Goal: Find specific page/section: Find specific page/section

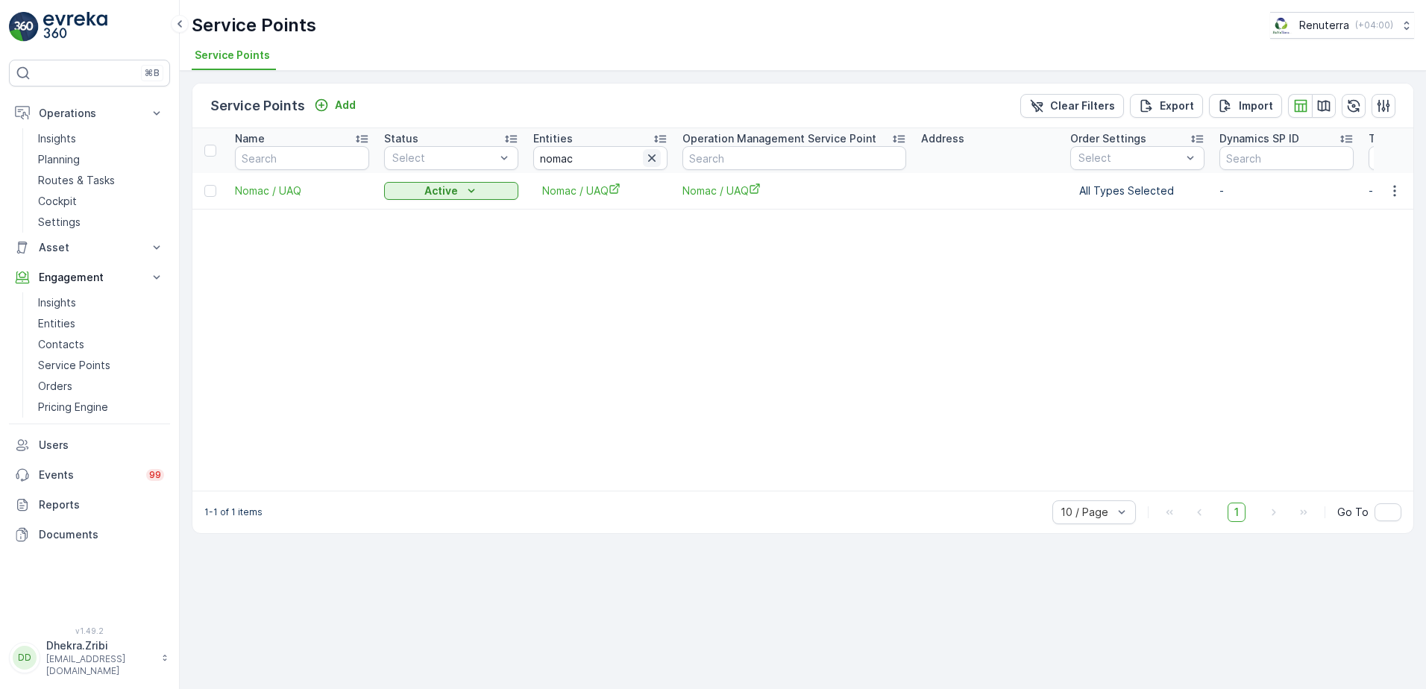
click at [650, 162] on icon "button" at bounding box center [651, 158] width 15 height 15
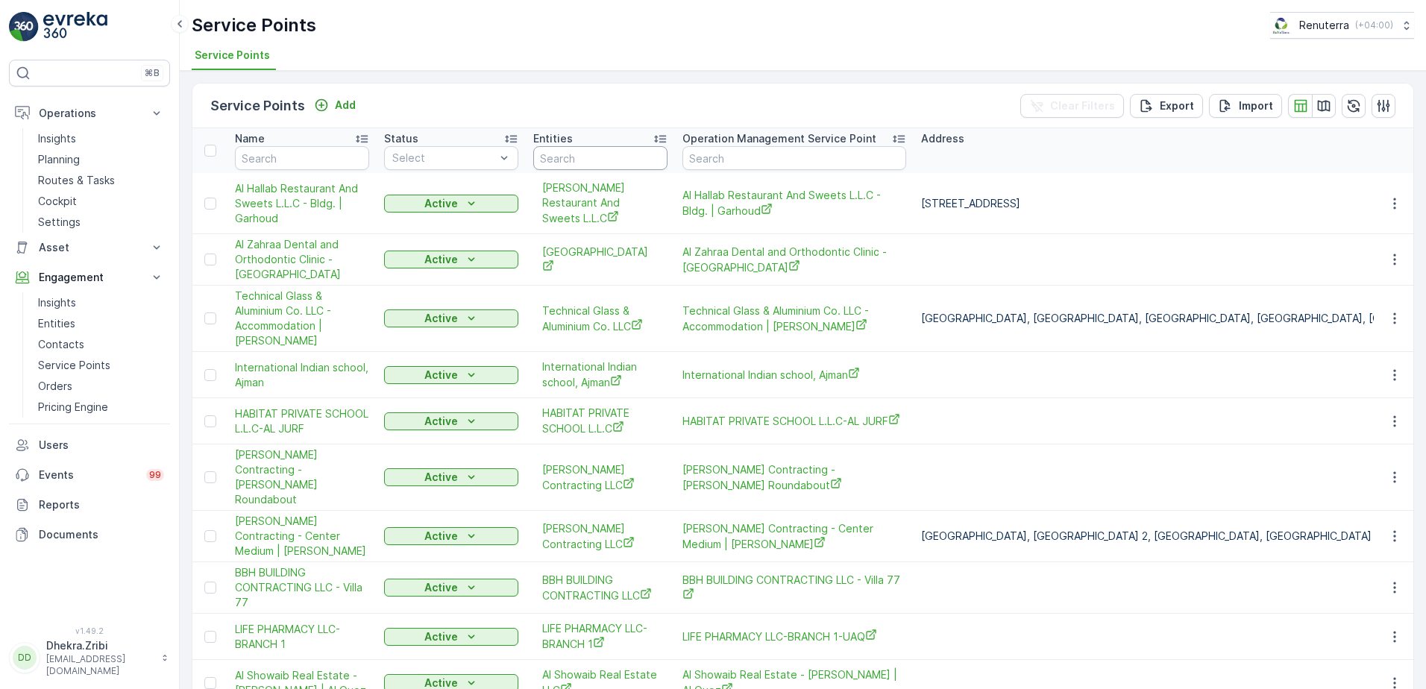
click at [573, 154] on input "text" at bounding box center [600, 158] width 134 height 24
type input "UAQ"
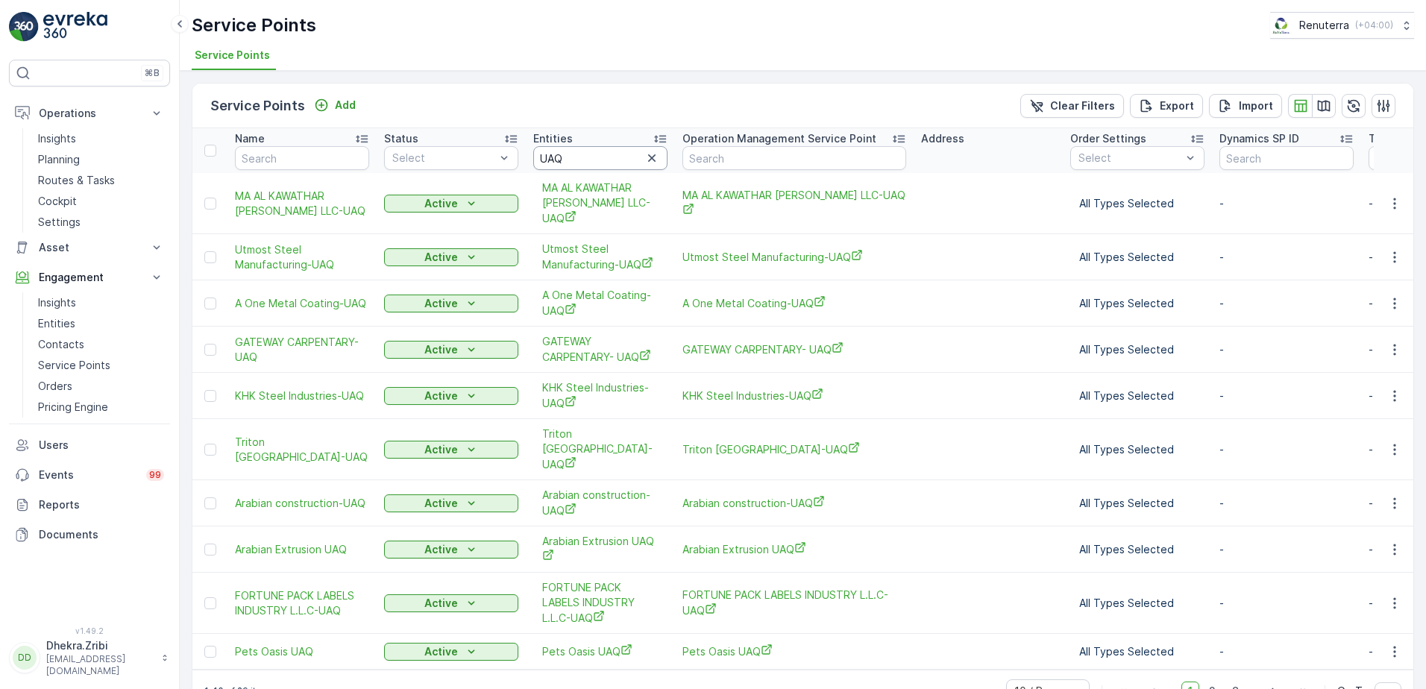
click at [568, 157] on input "UAQ" at bounding box center [600, 158] width 134 height 24
type input "U"
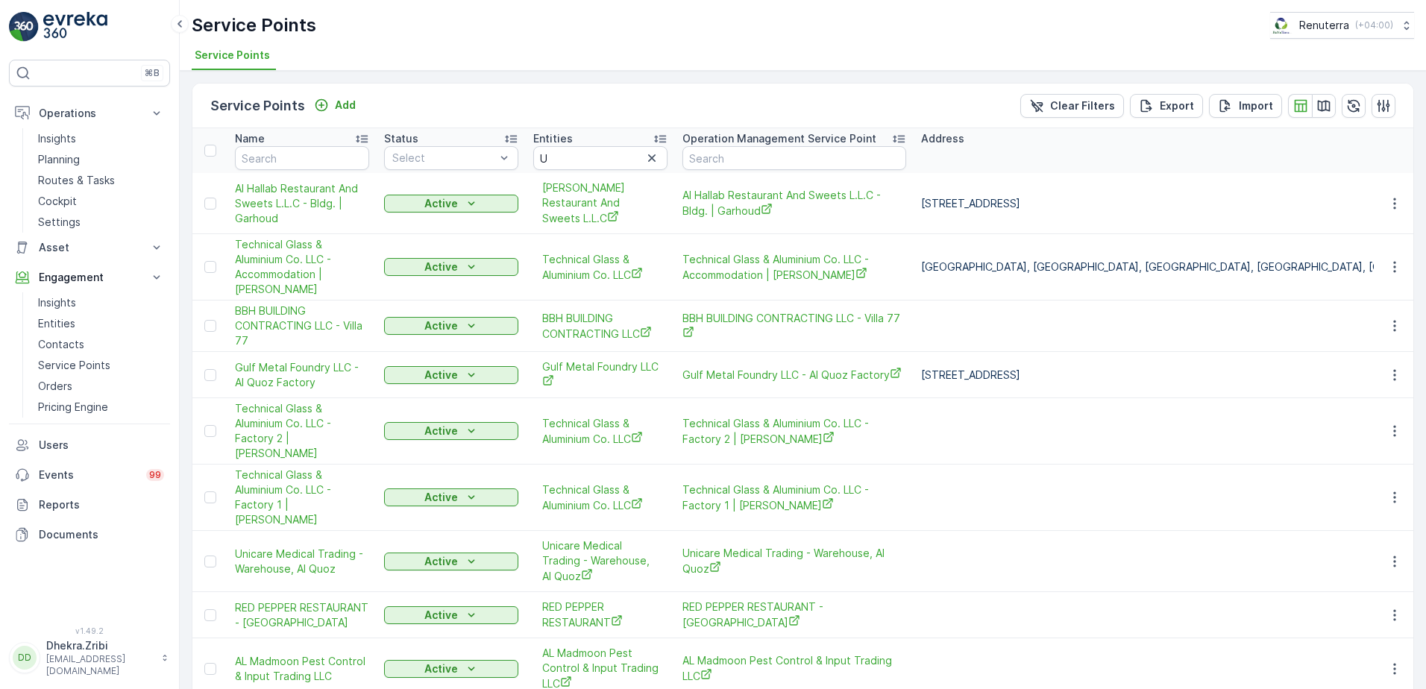
scroll to position [28, 0]
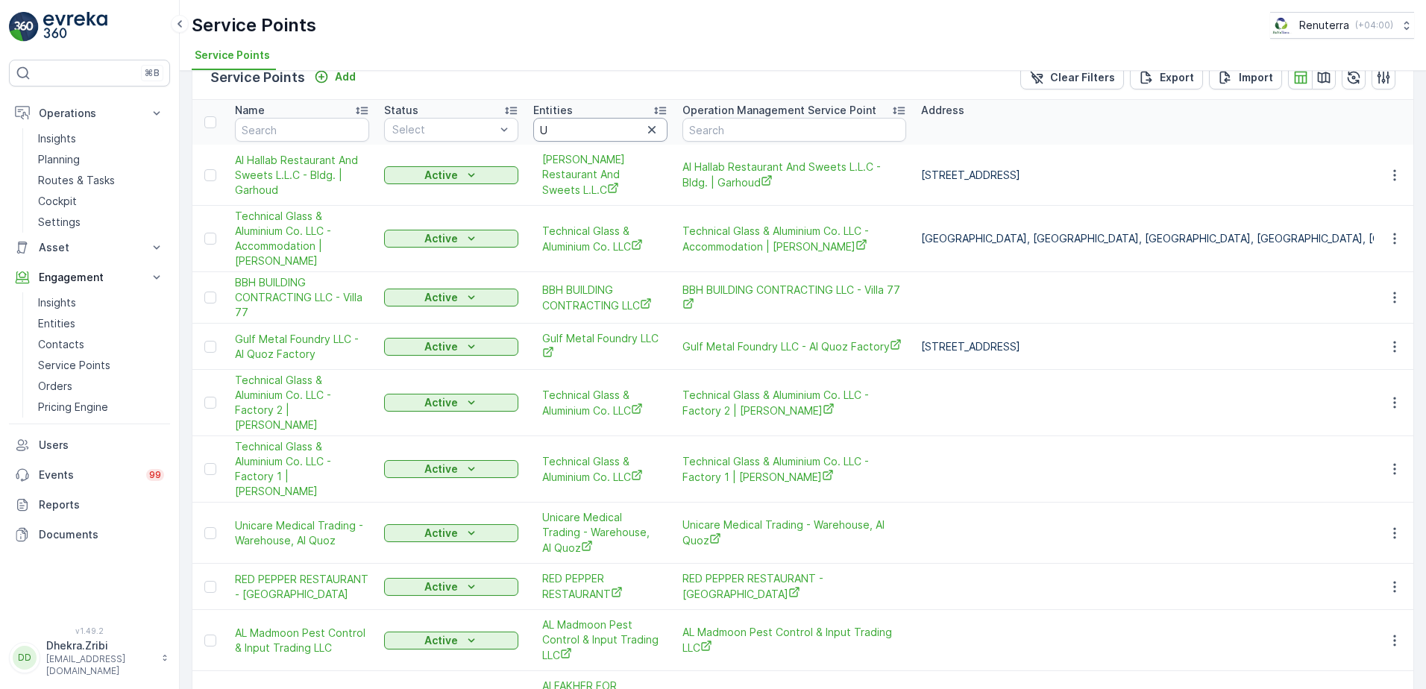
click at [561, 135] on input "U" at bounding box center [600, 130] width 134 height 24
type input "Umm a"
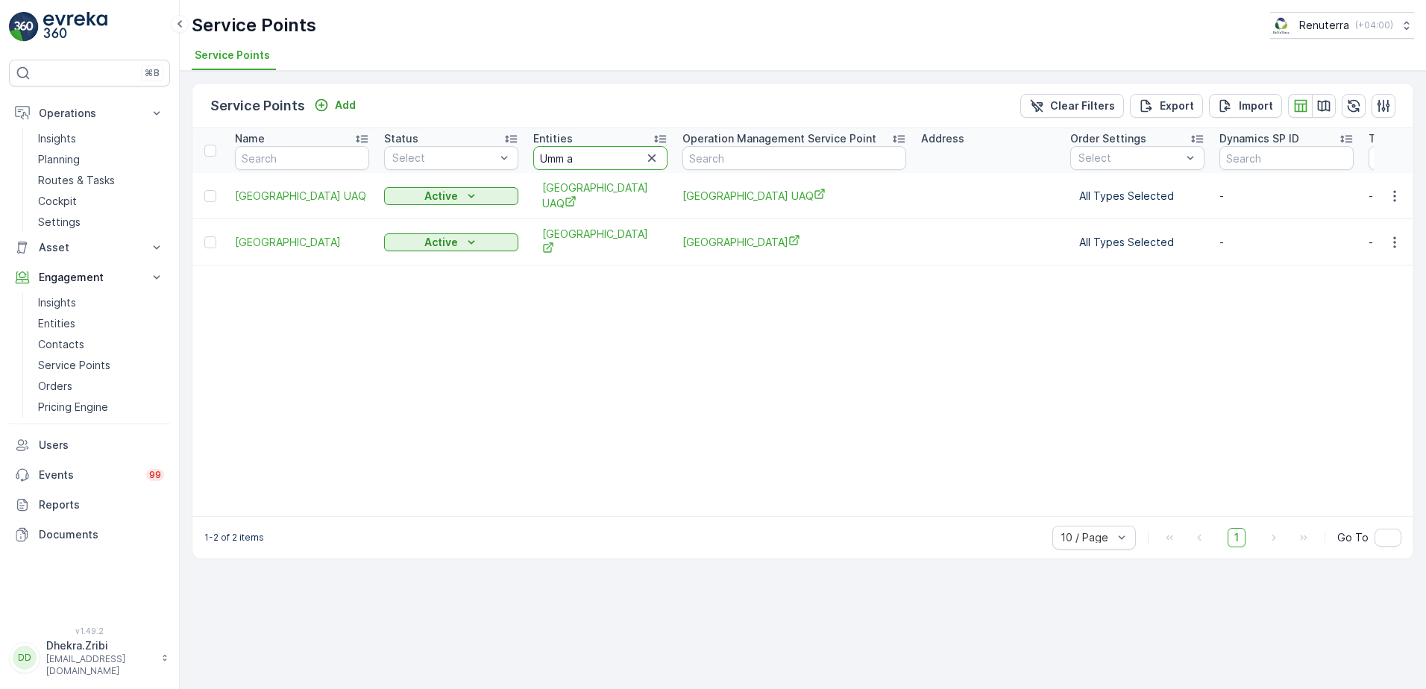
click at [582, 165] on input "Umm a" at bounding box center [600, 158] width 134 height 24
type input "U"
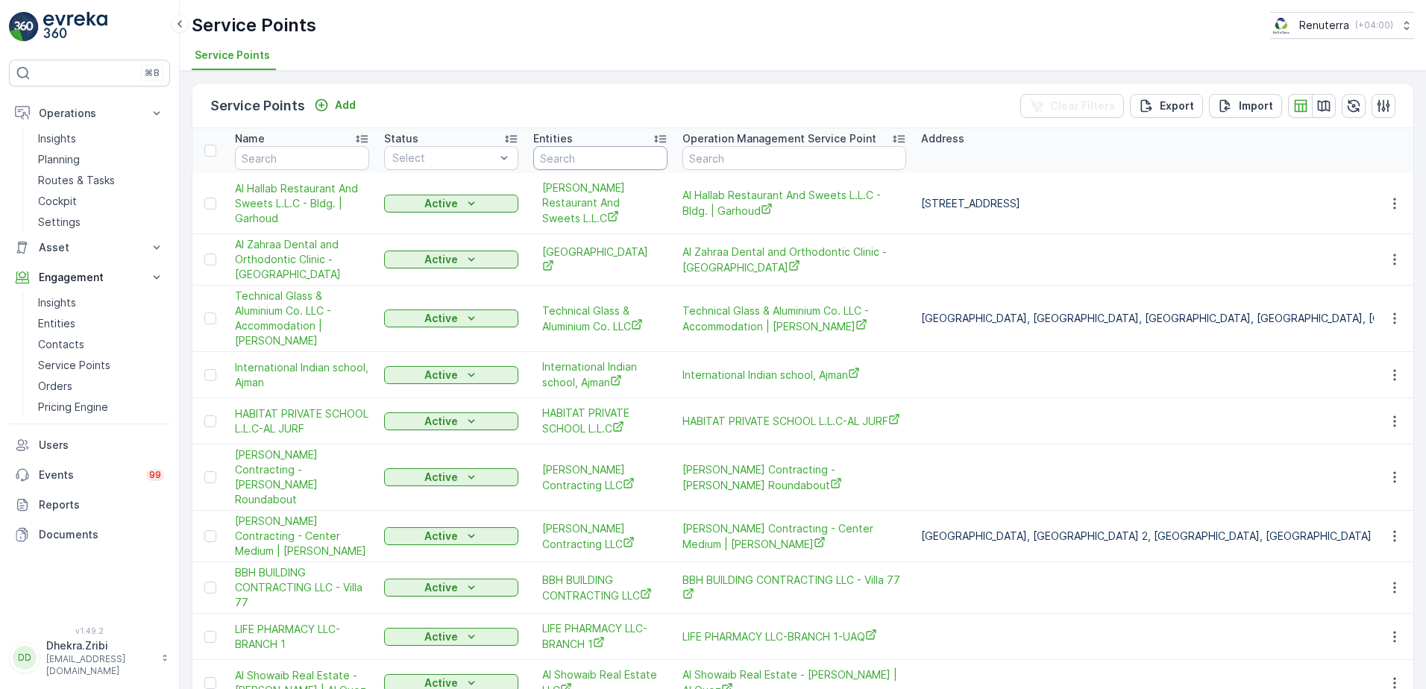
click at [581, 162] on input "text" at bounding box center [600, 158] width 134 height 24
type input "univer"
